Goal: Book appointment/travel/reservation

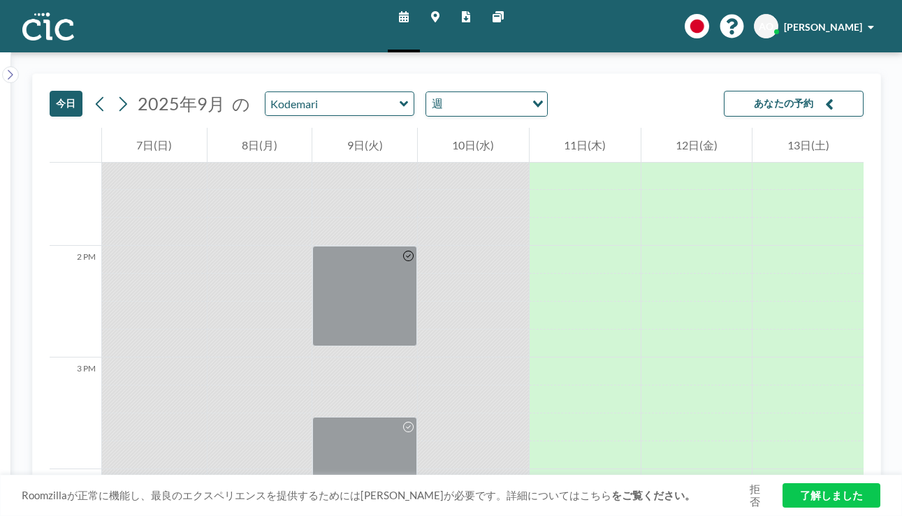
scroll to position [1680, 0]
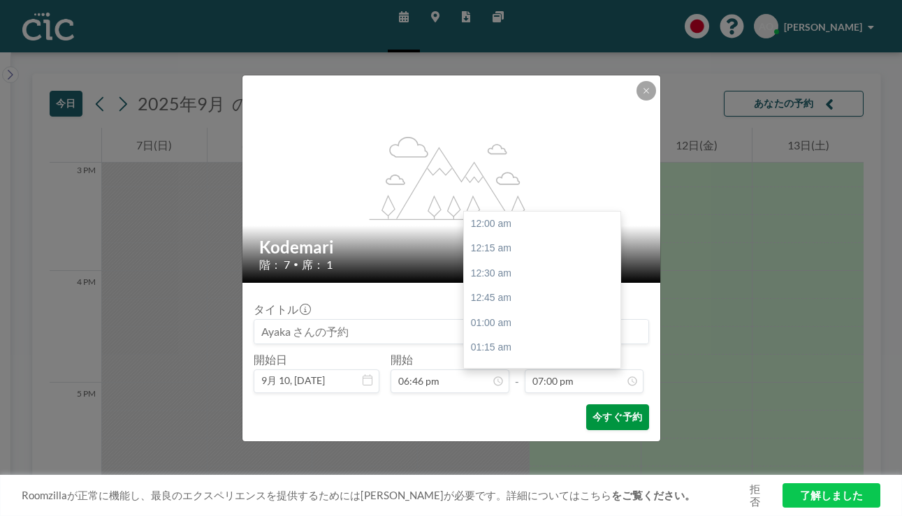
scroll to position [1695, 0]
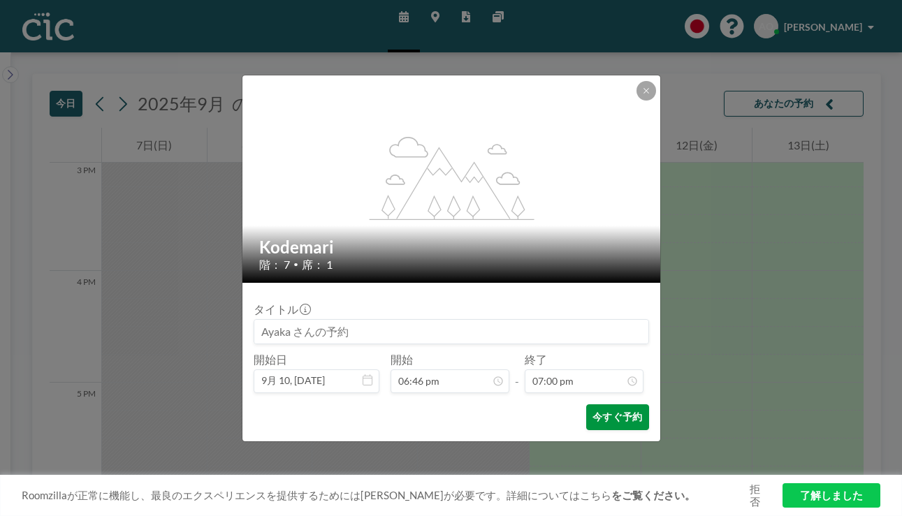
click at [592, 404] on button "今すぐ予約" at bounding box center [617, 417] width 62 height 26
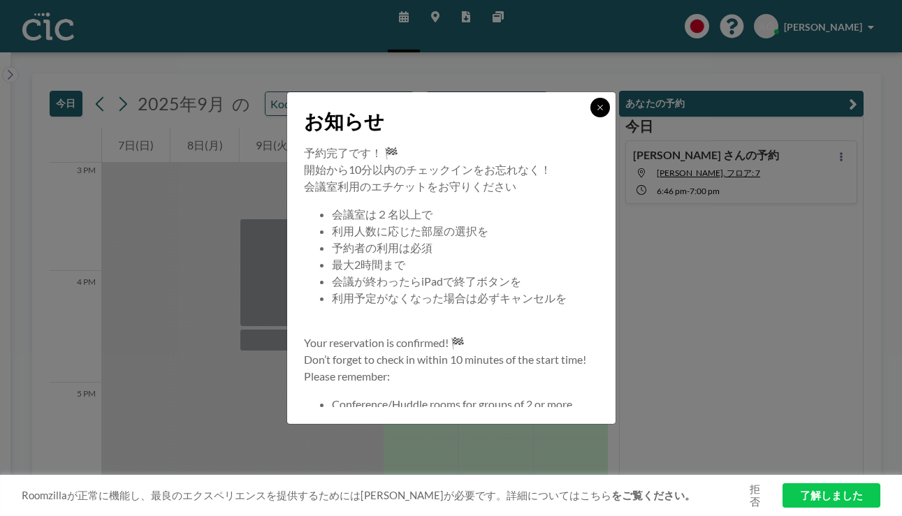
click at [590, 117] on button at bounding box center [600, 108] width 20 height 20
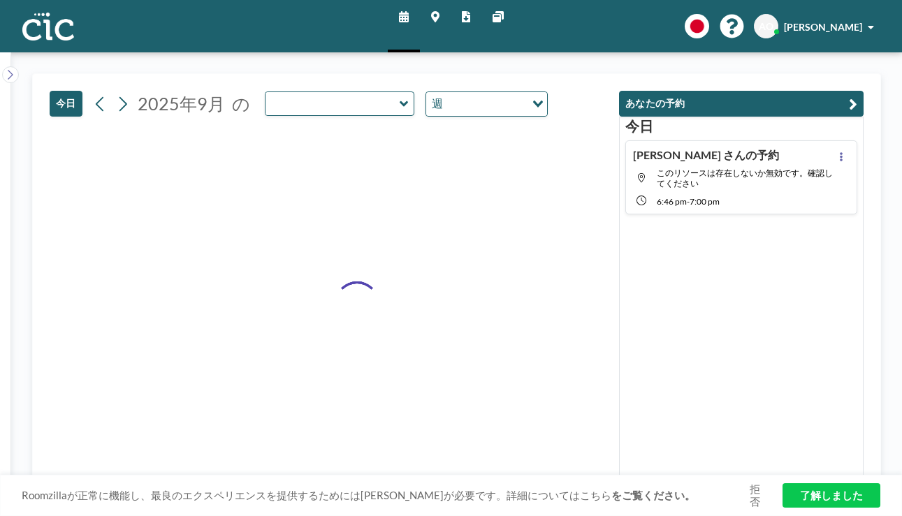
type input "Kodemari"
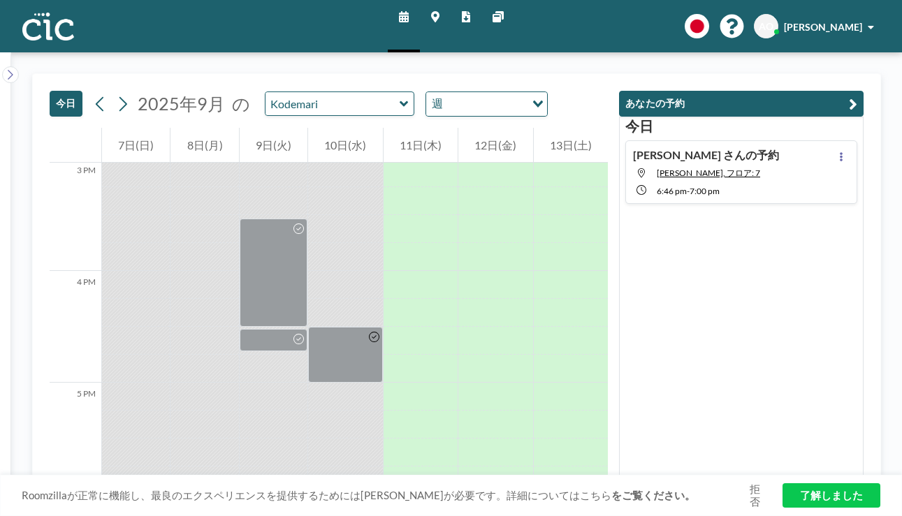
click at [731, 149] on div "Ayaka さんの予約 Kodemari, フロア: 7 6:46 PM - 7:00 PM" at bounding box center [706, 172] width 146 height 48
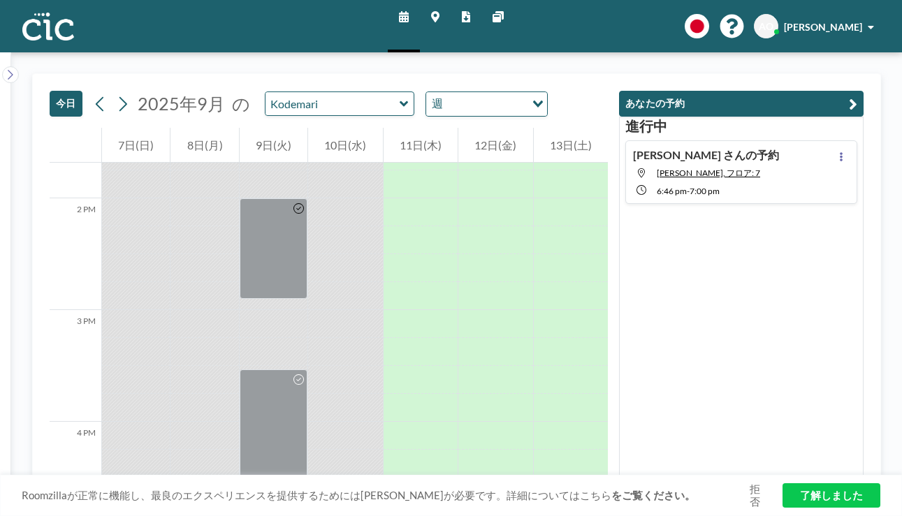
scroll to position [1528, 0]
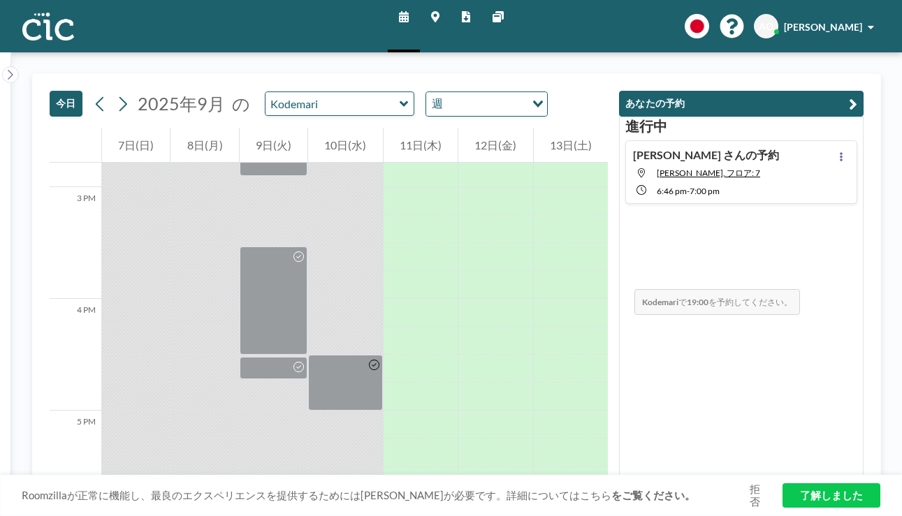
scroll to position [1647, 0]
